Goal: Task Accomplishment & Management: Use online tool/utility

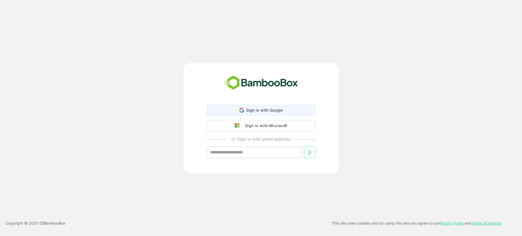
click at [249, 108] on span "Sign in with Google" at bounding box center [264, 110] width 37 height 5
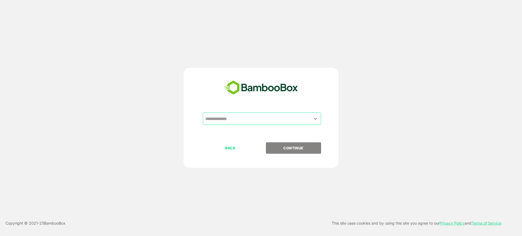
click at [230, 117] on input "text" at bounding box center [262, 119] width 116 height 10
click at [313, 118] on icon "Open" at bounding box center [315, 118] width 7 height 7
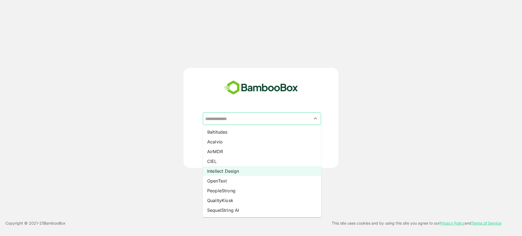
click at [241, 168] on li "Intellect Design" at bounding box center [262, 171] width 118 height 10
type input "**********"
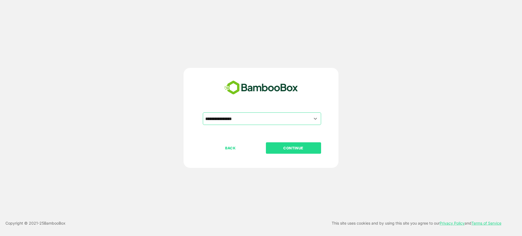
click at [288, 147] on p "CONTINUE" at bounding box center [293, 148] width 54 height 6
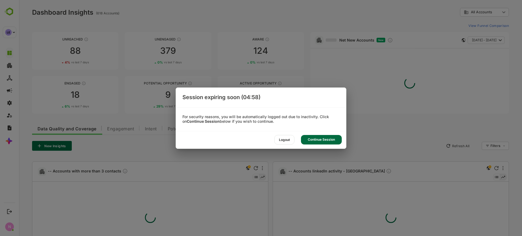
click at [329, 136] on div "Continue Session" at bounding box center [321, 140] width 41 height 10
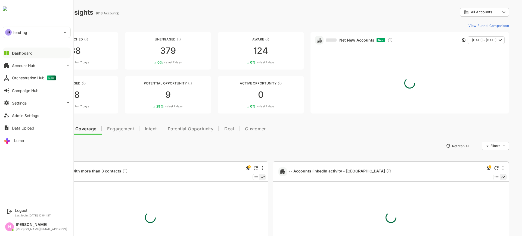
click at [19, 35] on p "lending" at bounding box center [20, 33] width 14 height 6
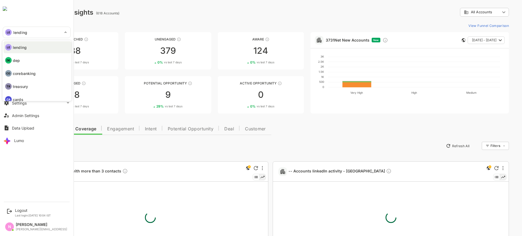
click at [112, 49] on div at bounding box center [261, 118] width 522 height 236
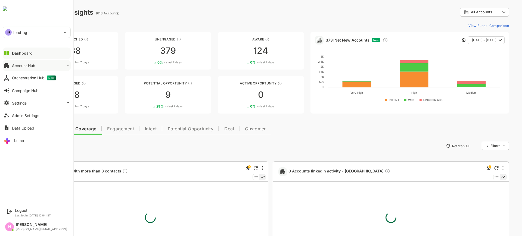
click at [30, 67] on div "Account Hub" at bounding box center [23, 65] width 23 height 5
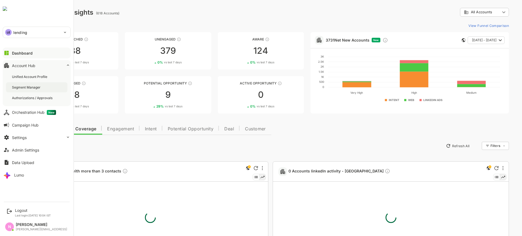
click at [31, 86] on div "Segment Manager" at bounding box center [27, 87] width 30 height 5
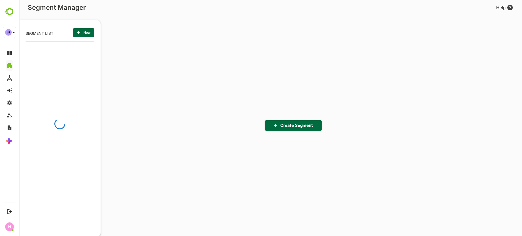
scroll to position [164, 67]
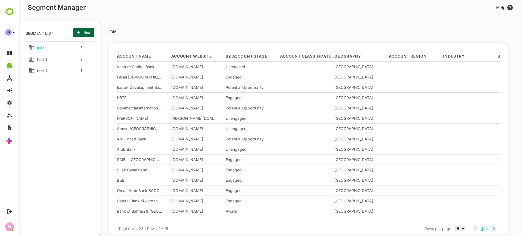
click at [79, 126] on div "IDM test 1 test 2" at bounding box center [60, 123] width 68 height 165
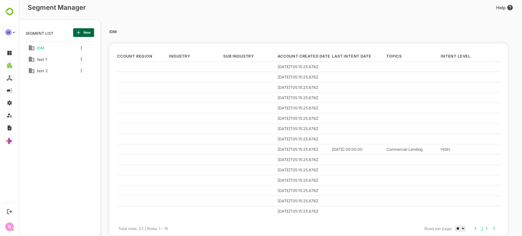
scroll to position [0, 278]
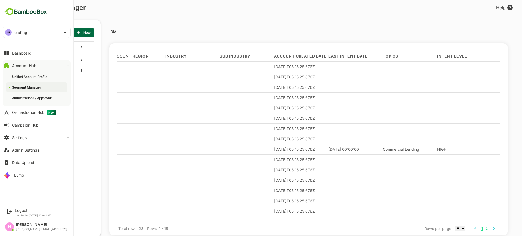
click at [38, 28] on div "LE lending" at bounding box center [33, 32] width 61 height 11
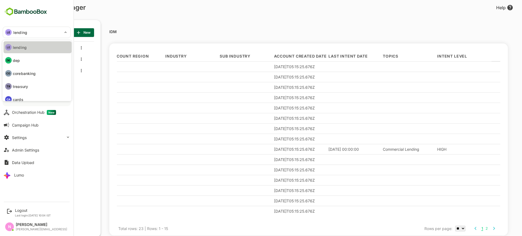
click at [38, 45] on li "LE lending" at bounding box center [38, 47] width 68 height 12
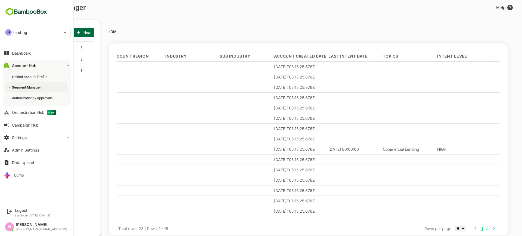
click at [24, 61] on button "Account Hub" at bounding box center [37, 65] width 68 height 11
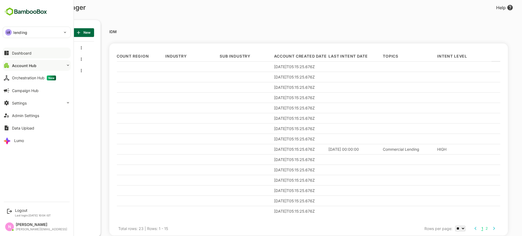
click at [25, 55] on div "Dashboard" at bounding box center [22, 53] width 20 height 5
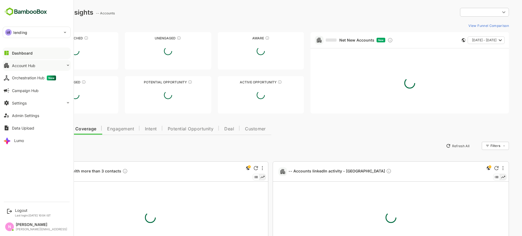
type input "**********"
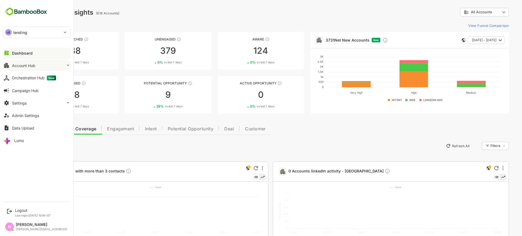
click at [27, 64] on div "Account Hub" at bounding box center [23, 65] width 23 height 5
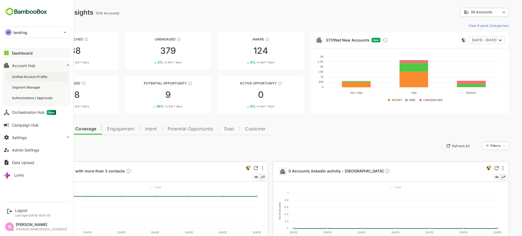
click at [30, 77] on div "Unified Account Profile" at bounding box center [30, 76] width 36 height 5
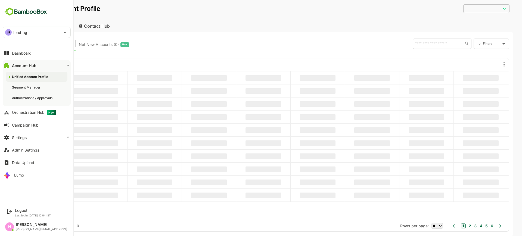
type input "**********"
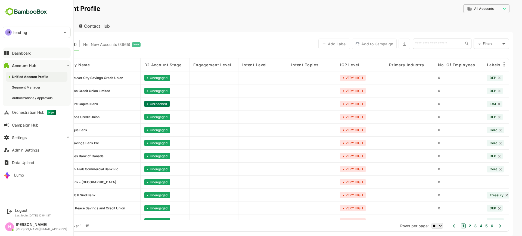
click at [23, 50] on button "Dashboard" at bounding box center [37, 53] width 68 height 11
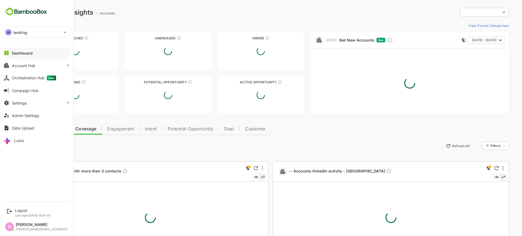
type input "**********"
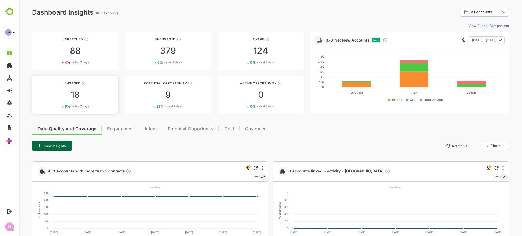
click at [74, 103] on link "Engaged 18 6 % vs last 7 days" at bounding box center [75, 94] width 86 height 37
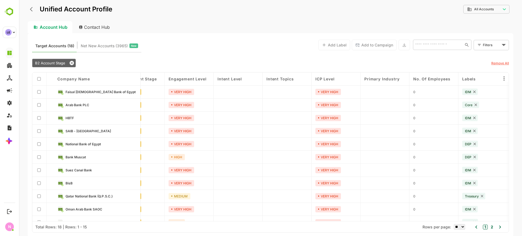
scroll to position [0, 24]
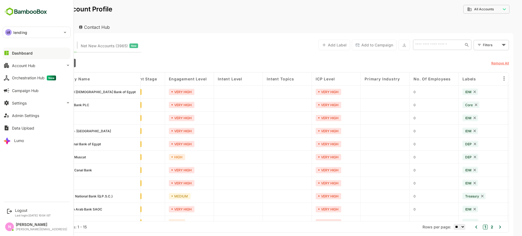
click at [14, 32] on p "lending" at bounding box center [20, 33] width 14 height 6
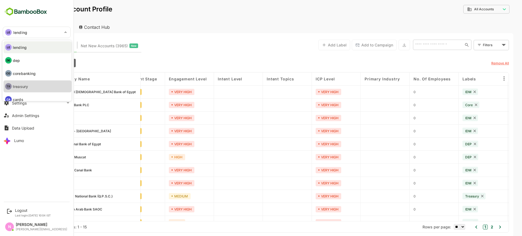
click at [23, 86] on p "treasury" at bounding box center [20, 87] width 15 height 6
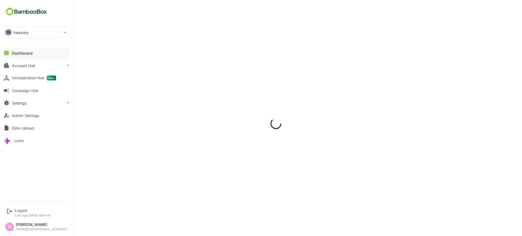
scroll to position [0, 0]
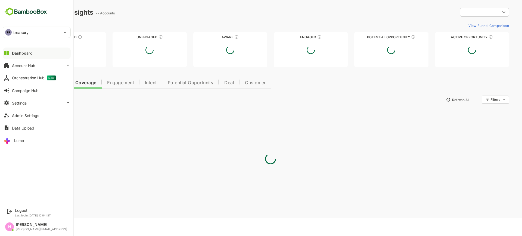
type input "**********"
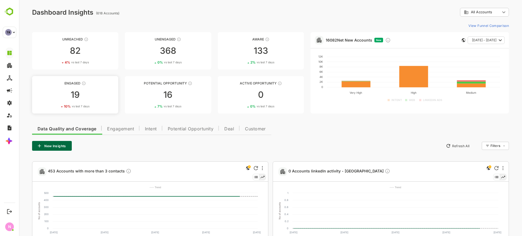
click at [89, 93] on div "19" at bounding box center [75, 94] width 86 height 9
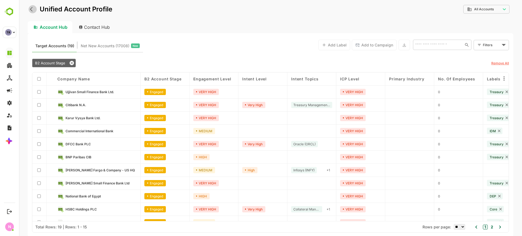
click at [32, 12] on icon "back" at bounding box center [32, 9] width 5 height 5
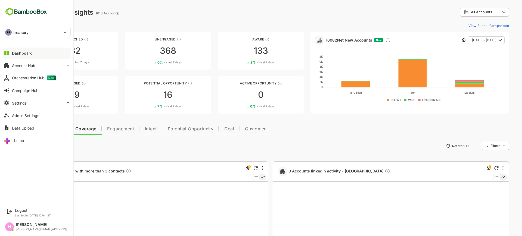
click at [13, 30] on div "TR treasury" at bounding box center [33, 32] width 61 height 11
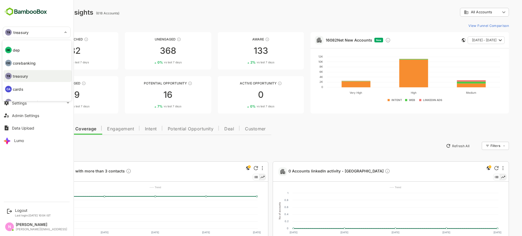
scroll to position [10, 0]
click at [260, 50] on div at bounding box center [261, 118] width 522 height 236
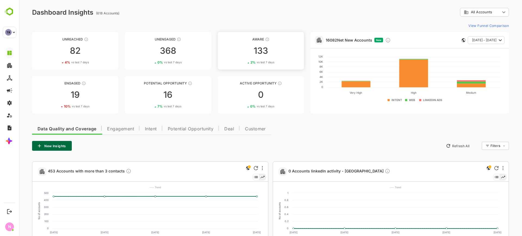
click at [260, 51] on div "133" at bounding box center [261, 50] width 86 height 9
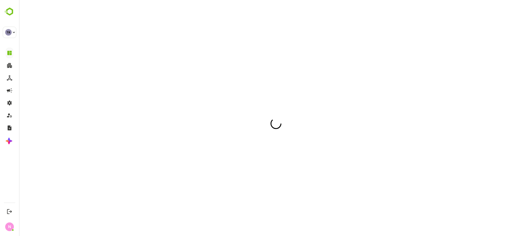
scroll to position [0, 0]
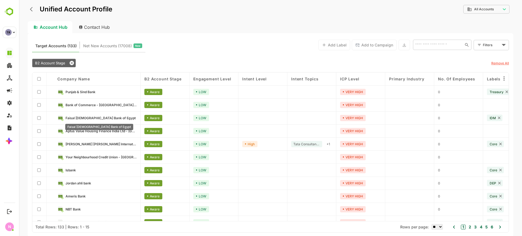
click at [93, 117] on span "Faisal [DEMOGRAPHIC_DATA] Bank of Egypt" at bounding box center [100, 118] width 70 height 4
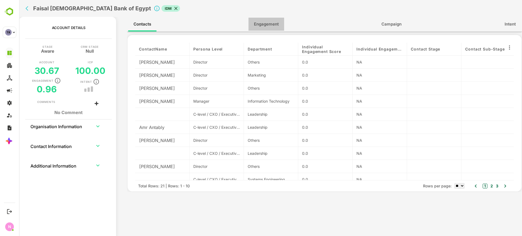
click at [271, 23] on span "Engagement" at bounding box center [266, 24] width 25 height 7
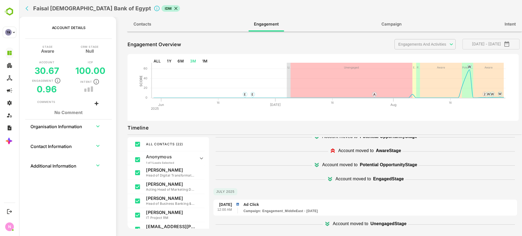
scroll to position [7, 0]
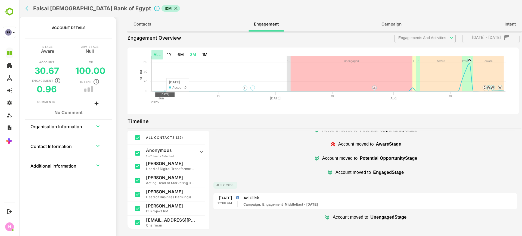
click at [157, 53] on button "ALL" at bounding box center [157, 55] width 12 height 10
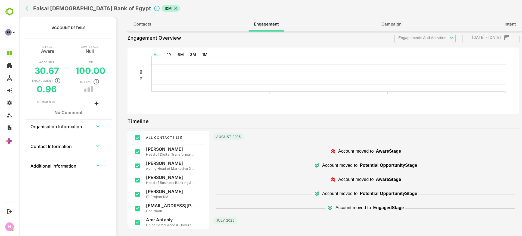
type input "**********"
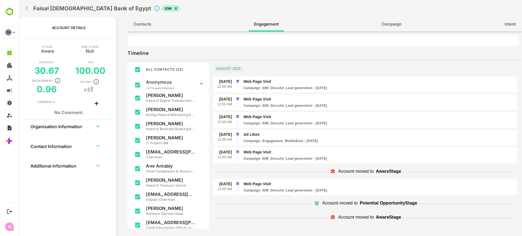
scroll to position [0, 0]
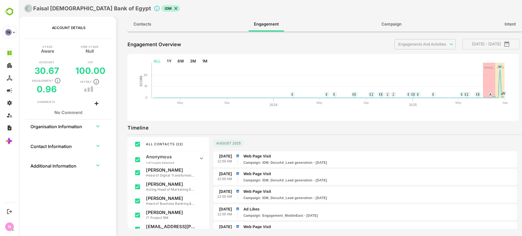
click at [26, 6] on icon "back" at bounding box center [28, 8] width 5 height 5
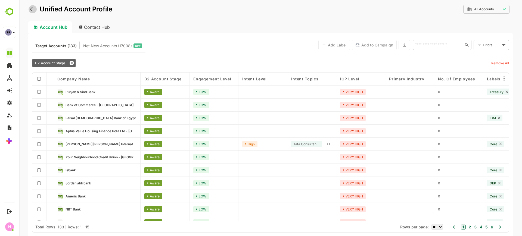
click at [30, 9] on button "back" at bounding box center [33, 9] width 8 height 8
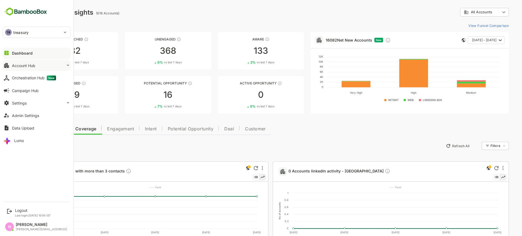
click at [17, 64] on div "Account Hub" at bounding box center [23, 65] width 23 height 5
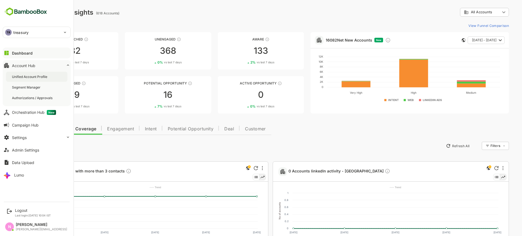
click at [23, 81] on div "Unified Account Profile" at bounding box center [36, 77] width 61 height 10
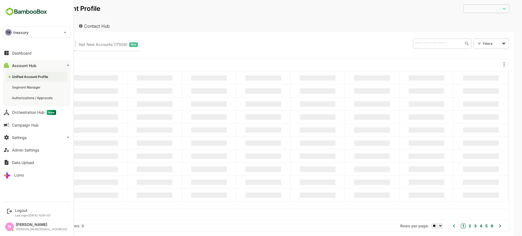
type input "**********"
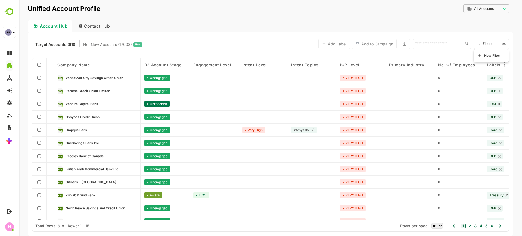
click at [484, 44] on body "**********" at bounding box center [270, 118] width 503 height 236
click at [482, 55] on icon at bounding box center [479, 55] width 5 height 5
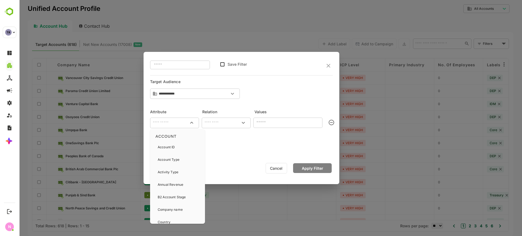
click at [185, 122] on input "text" at bounding box center [174, 123] width 47 height 7
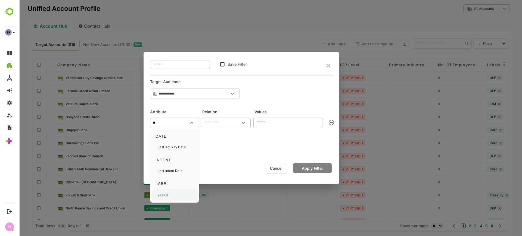
click at [171, 189] on div "Labels" at bounding box center [174, 194] width 45 height 11
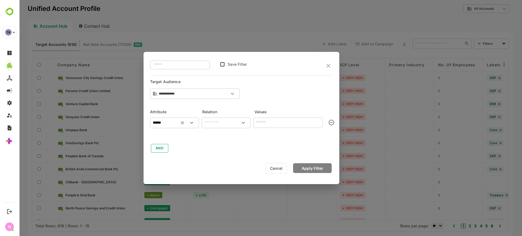
type input "******"
click at [219, 137] on li "includes" at bounding box center [226, 135] width 47 height 10
type input "********"
click at [271, 123] on input "text" at bounding box center [283, 122] width 57 height 7
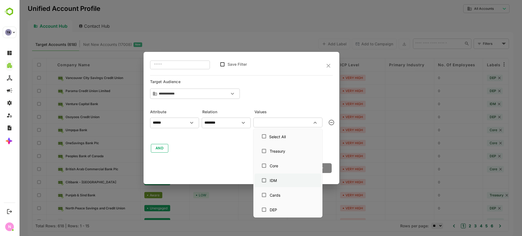
click at [276, 181] on div "IDM" at bounding box center [273, 181] width 7 height 6
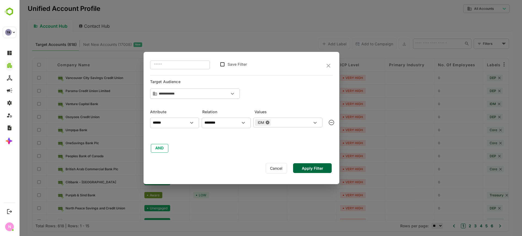
click at [324, 165] on button "Apply Filter" at bounding box center [312, 168] width 39 height 10
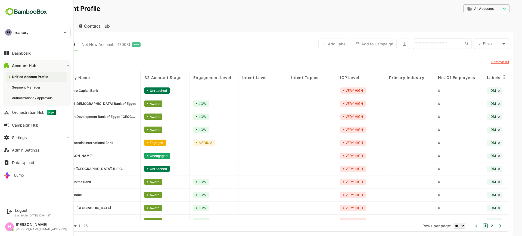
click at [25, 33] on p "treasury" at bounding box center [20, 33] width 15 height 6
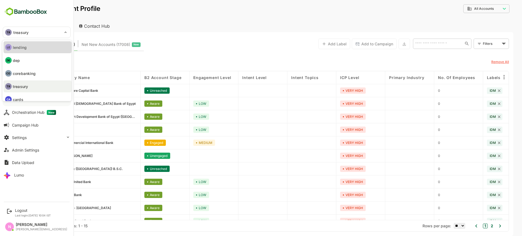
click at [31, 49] on li "LE lending" at bounding box center [38, 47] width 68 height 12
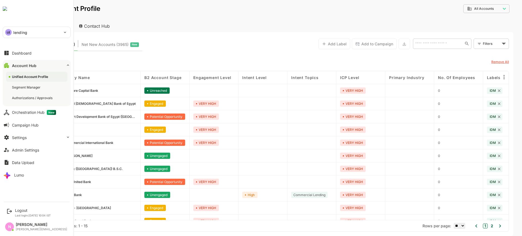
click at [18, 37] on div "LE lending" at bounding box center [33, 32] width 61 height 11
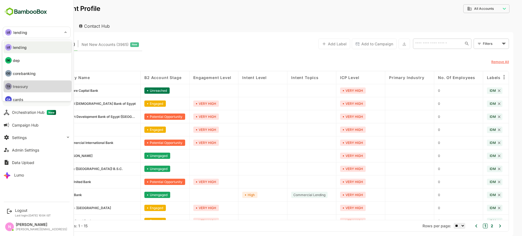
click at [29, 84] on li "TR treasury" at bounding box center [38, 86] width 68 height 12
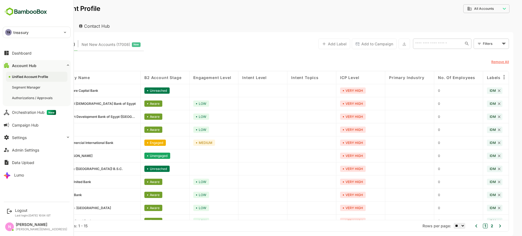
click at [22, 31] on p "treasury" at bounding box center [20, 33] width 15 height 6
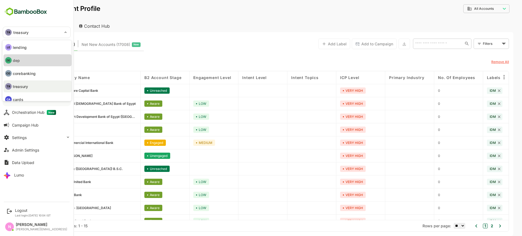
click at [24, 57] on li "DE dep" at bounding box center [38, 60] width 68 height 12
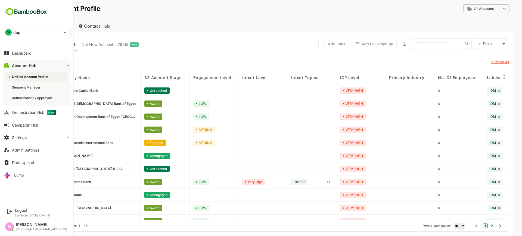
click at [12, 33] on div "DE dep" at bounding box center [33, 32] width 61 height 11
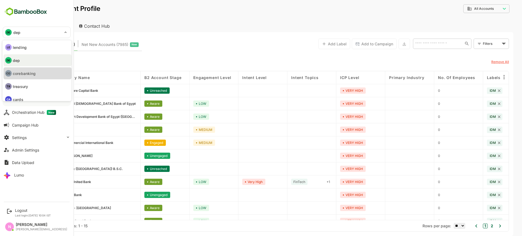
click at [25, 79] on li "CO corebanking" at bounding box center [38, 73] width 68 height 12
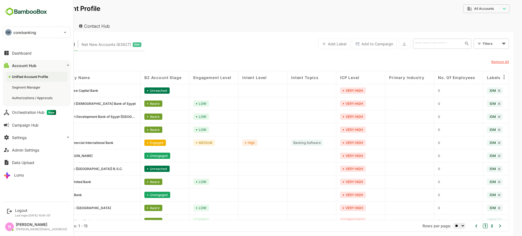
click at [10, 31] on div "CO" at bounding box center [8, 32] width 7 height 7
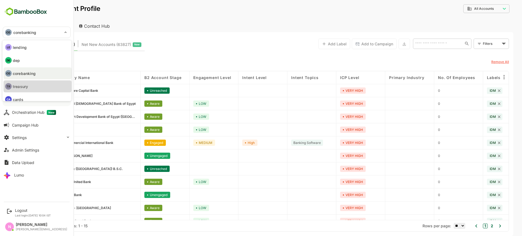
click at [24, 87] on p "treasury" at bounding box center [20, 87] width 15 height 6
type input "********"
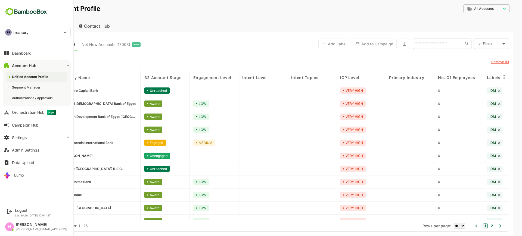
click at [45, 30] on div "TR treasury" at bounding box center [33, 32] width 61 height 11
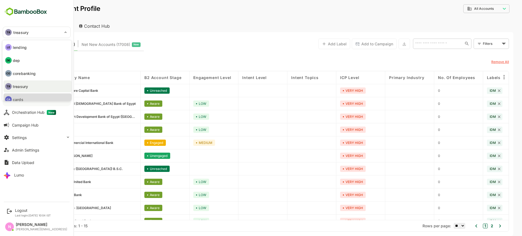
click at [38, 98] on li "CA cards" at bounding box center [38, 99] width 68 height 12
